Goal: Find specific page/section: Find specific page/section

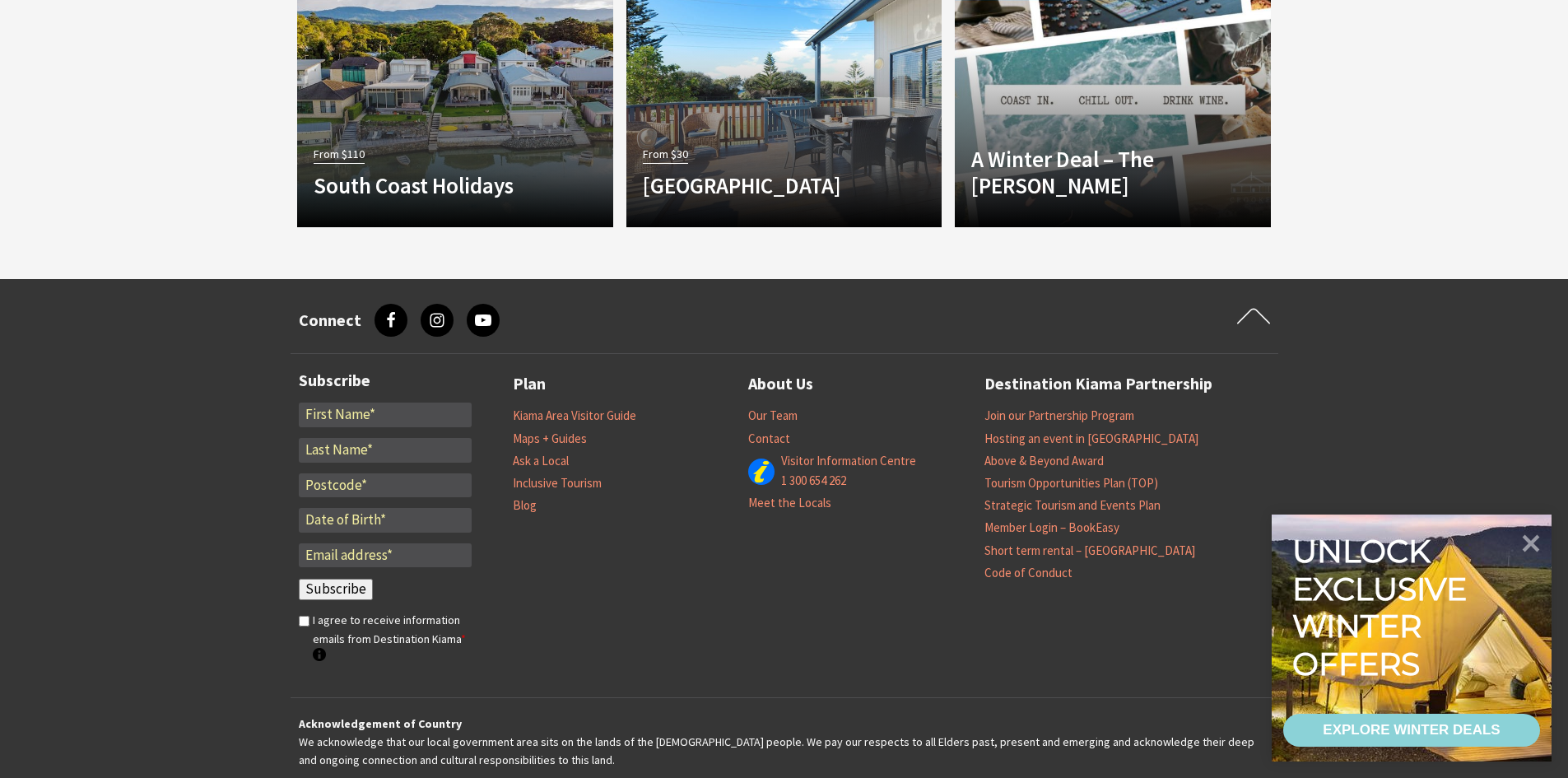
scroll to position [1563, 0]
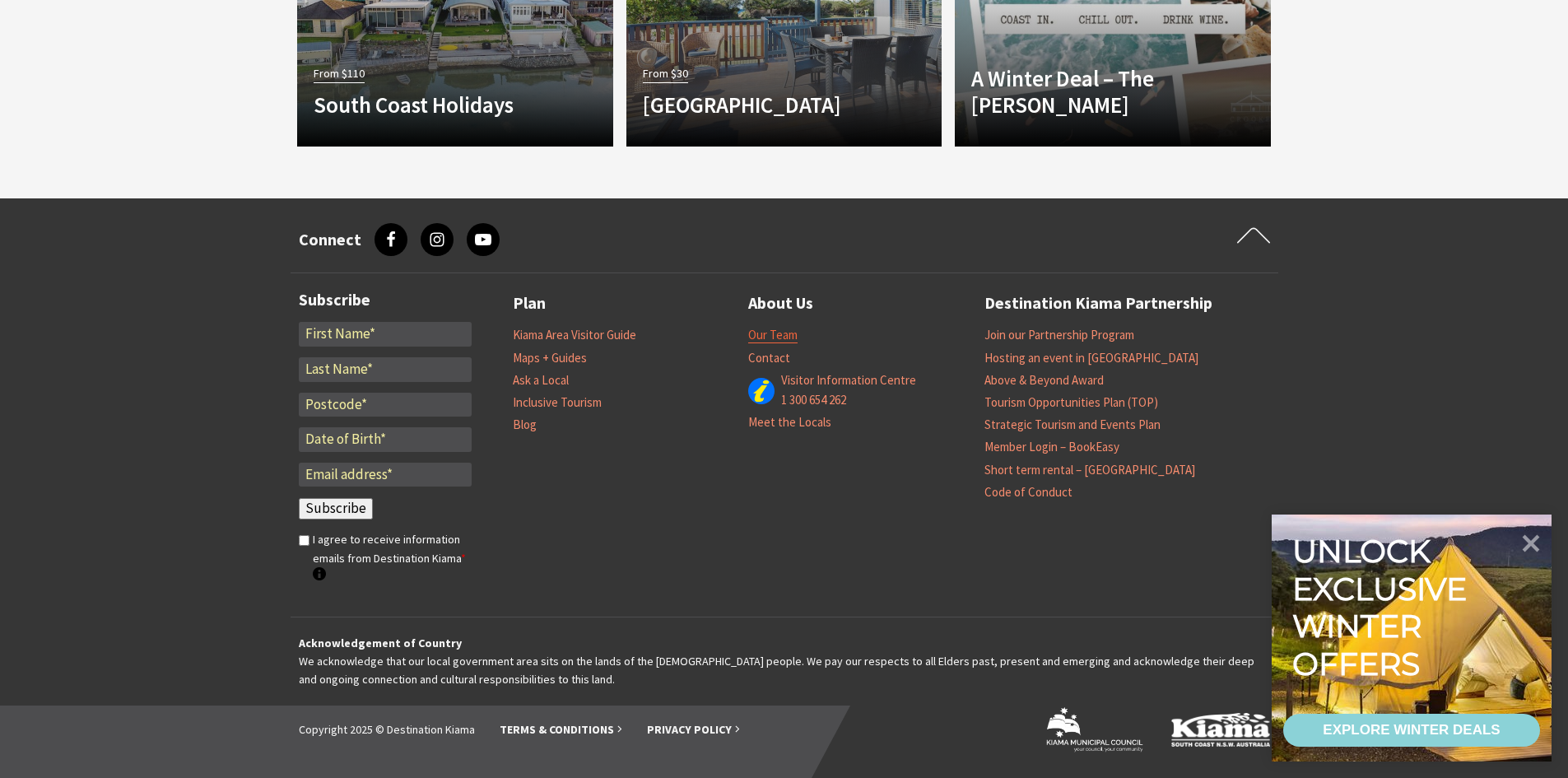
click at [779, 338] on link "Our Team" at bounding box center [772, 335] width 50 height 17
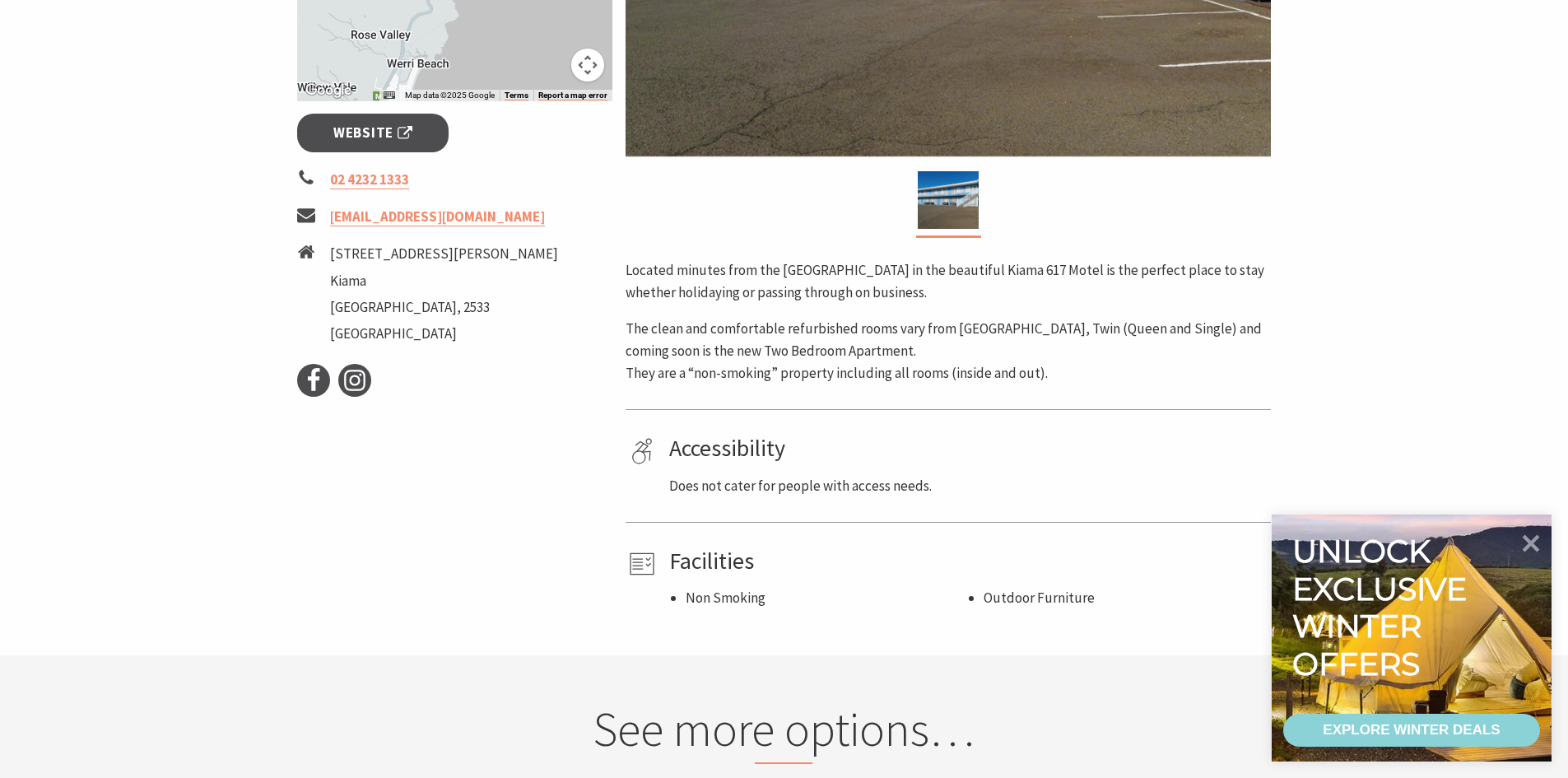
scroll to position [658, 0]
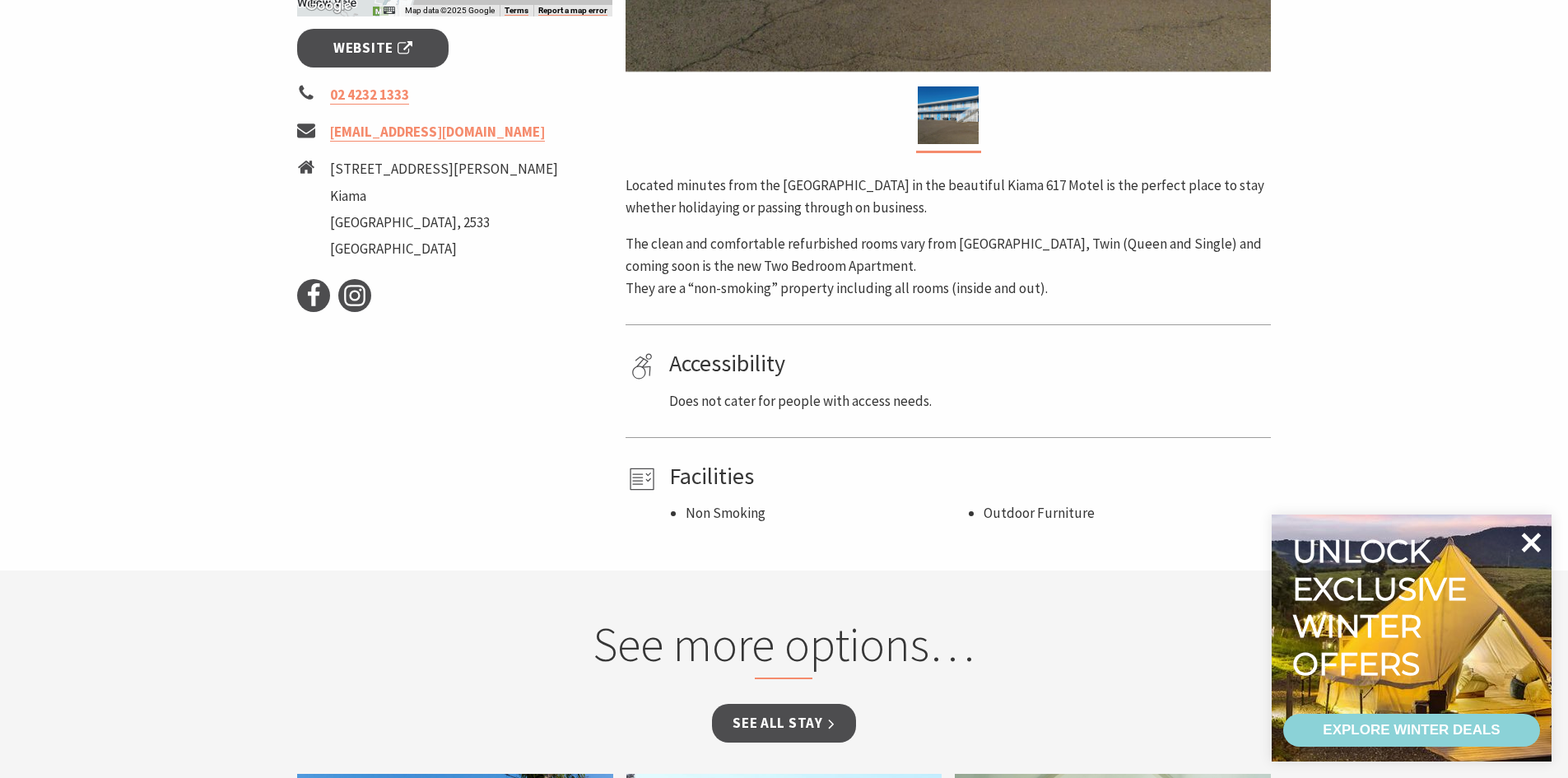
click at [1535, 537] on icon at bounding box center [1531, 542] width 20 height 20
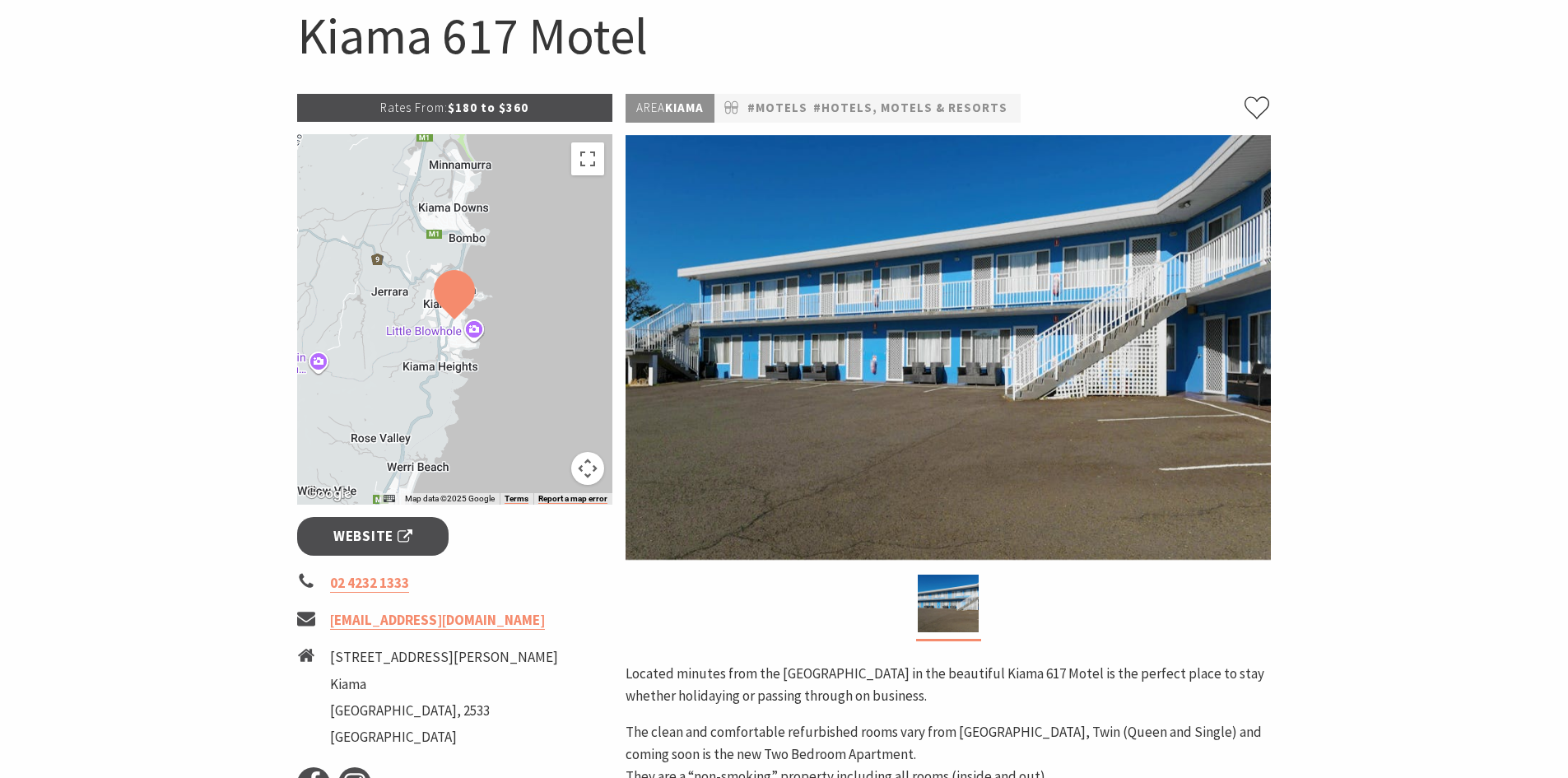
scroll to position [0, 0]
